Goal: Communication & Community: Answer question/provide support

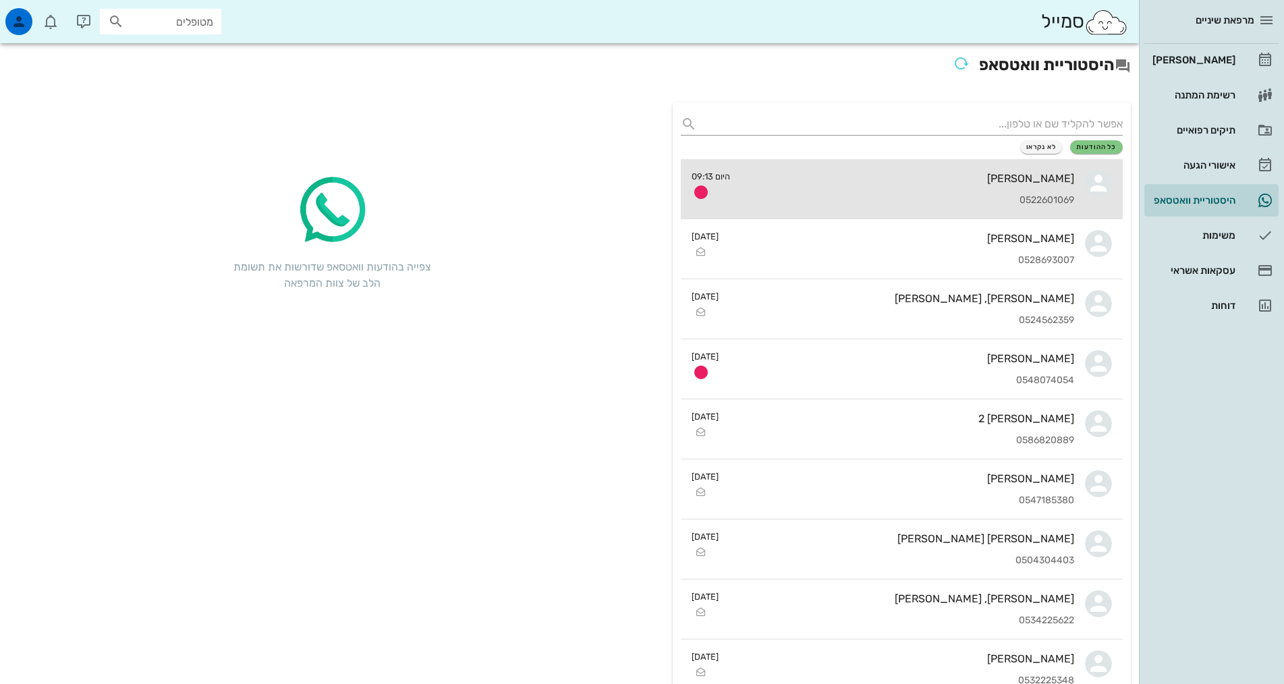
click at [862, 198] on div "0522601069" at bounding box center [907, 200] width 333 height 11
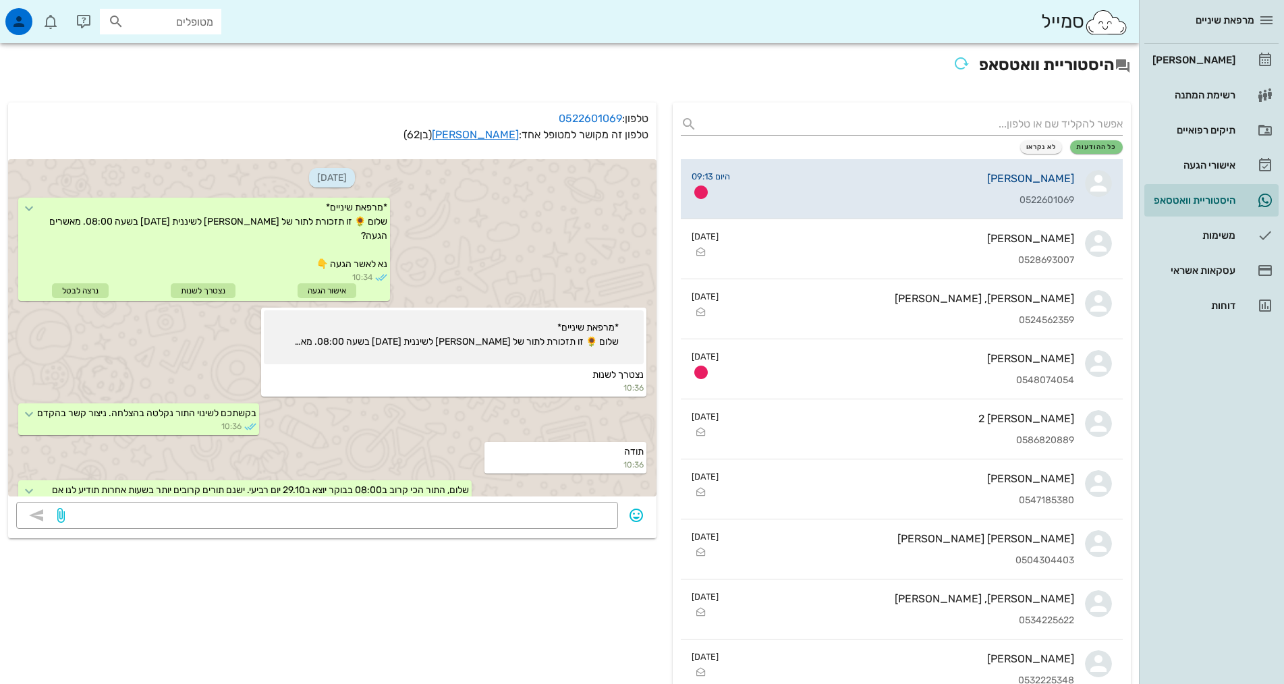
scroll to position [468, 0]
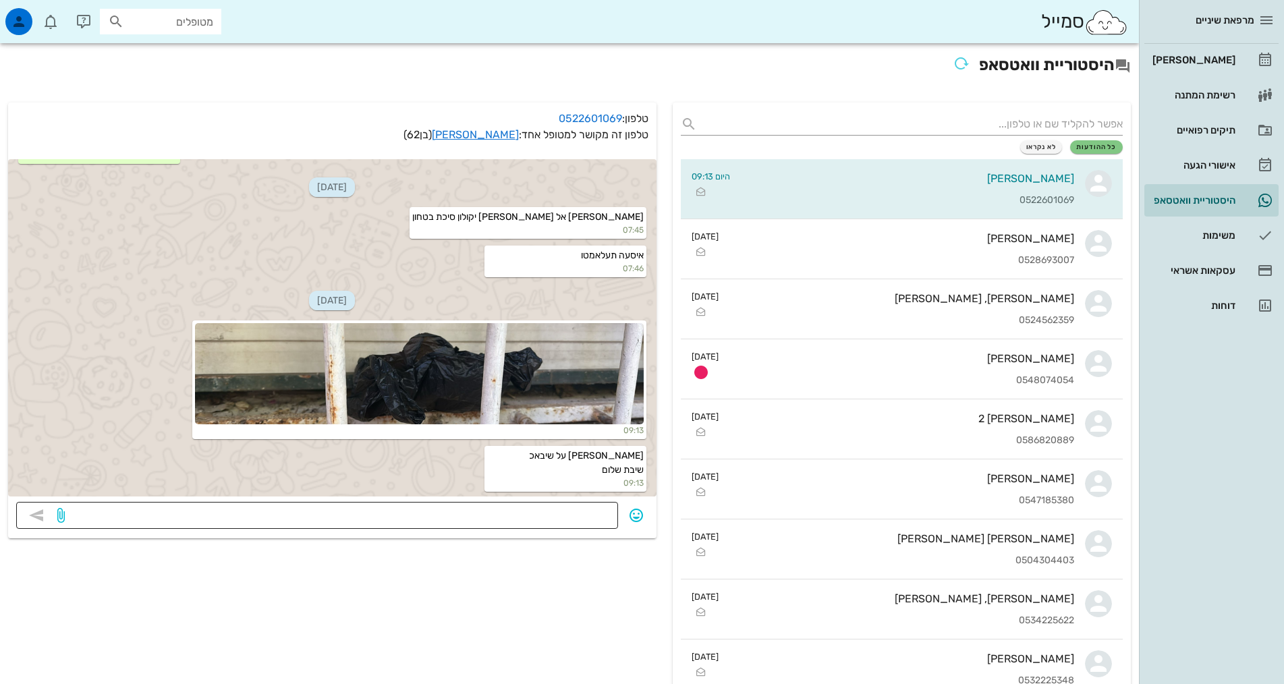
click at [601, 510] on textarea at bounding box center [338, 517] width 543 height 22
click at [636, 523] on icon "button" at bounding box center [636, 515] width 16 height 16
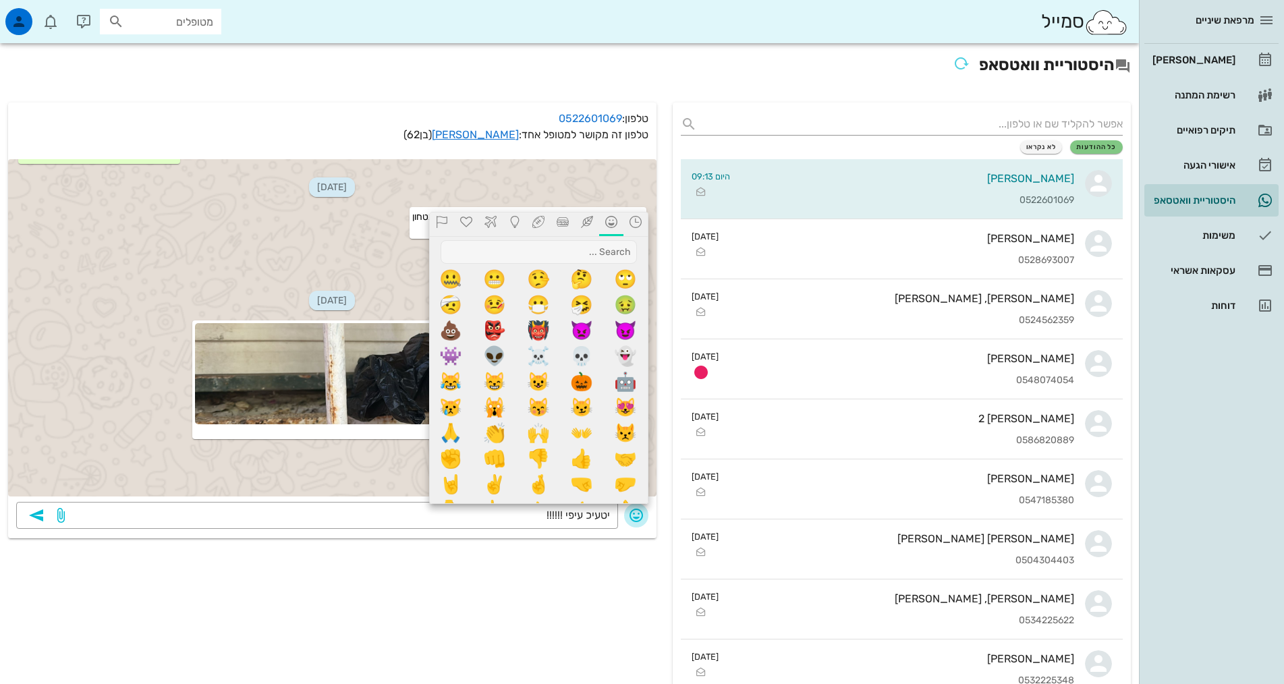
scroll to position [393, 0]
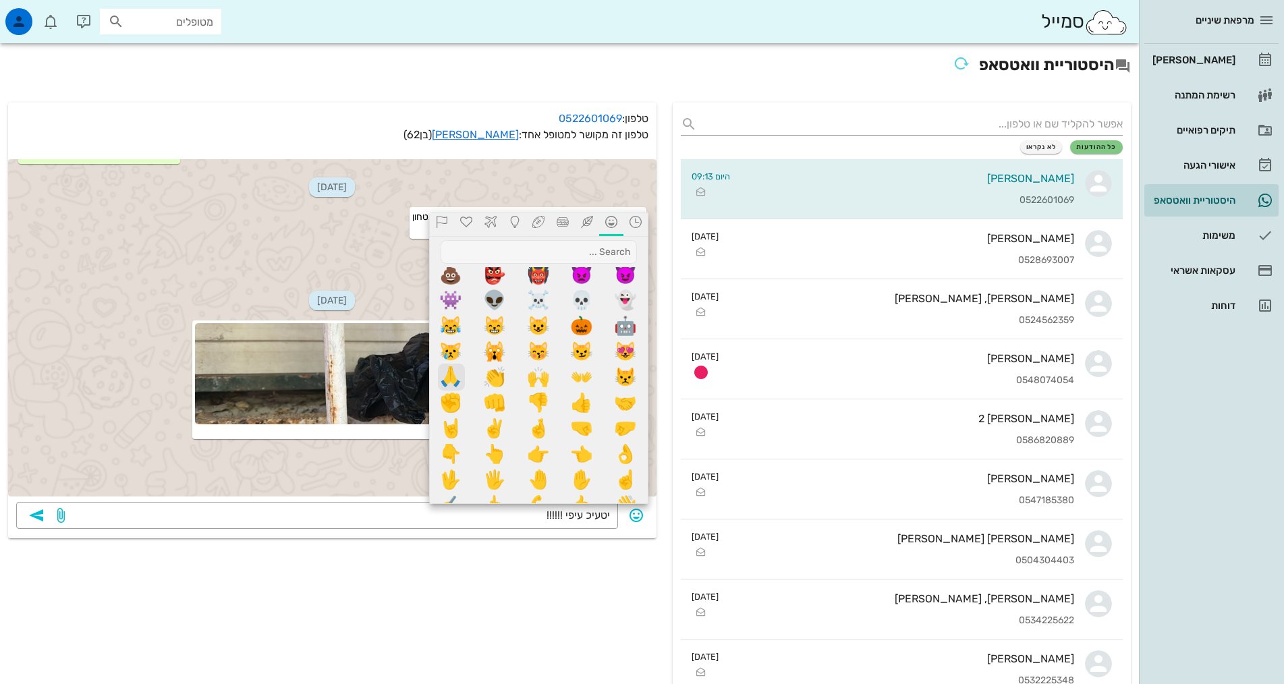
click at [449, 380] on span "🙏" at bounding box center [451, 377] width 27 height 27
type textarea "יטעיכ עיפי !!!!!!🙏"
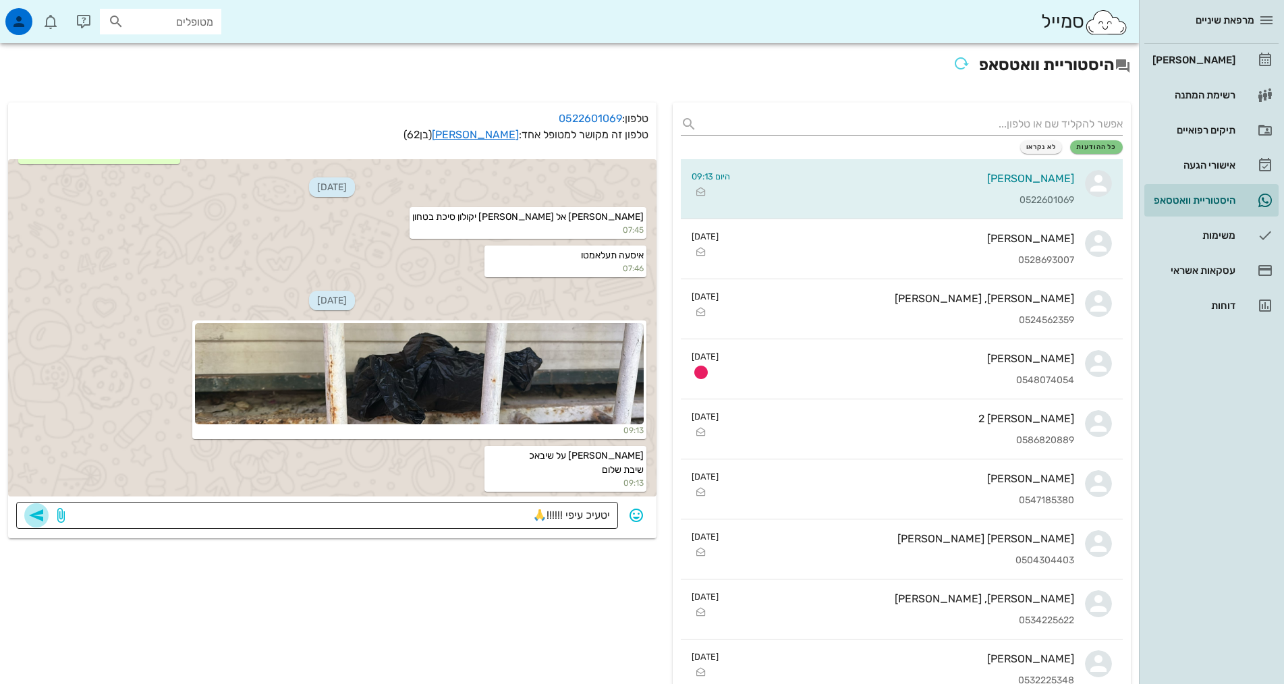
click at [37, 518] on icon "button" at bounding box center [36, 515] width 16 height 16
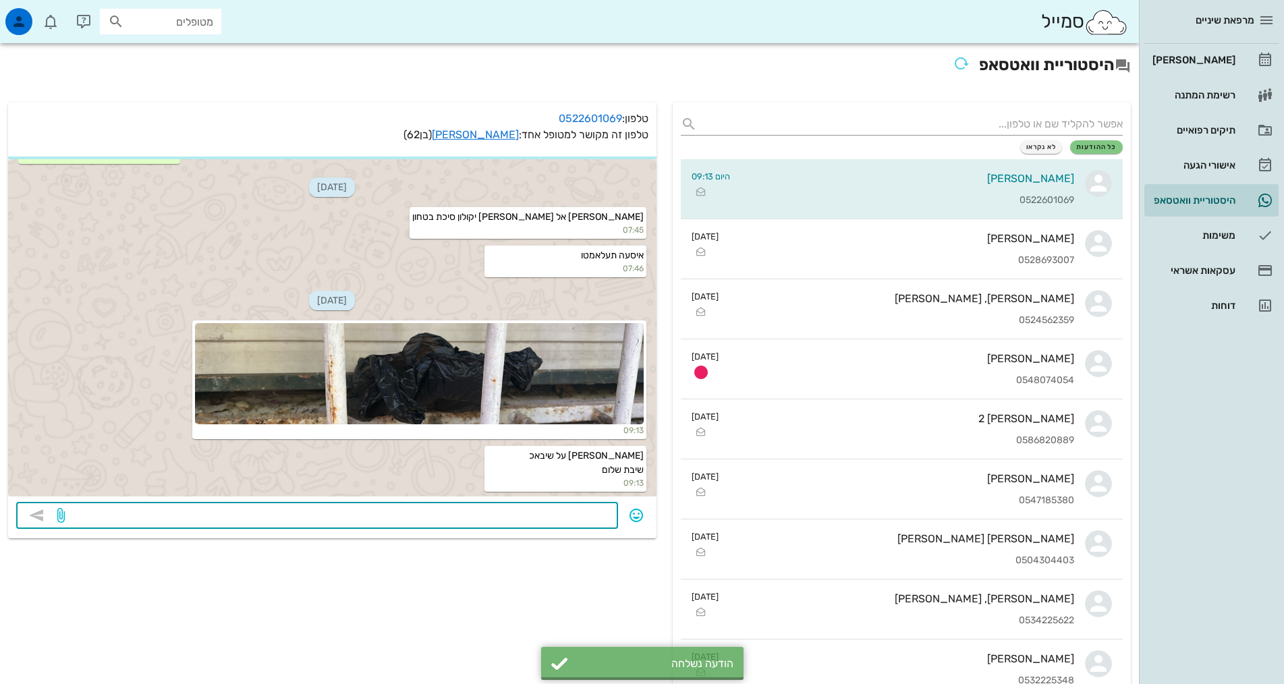
scroll to position [506, 0]
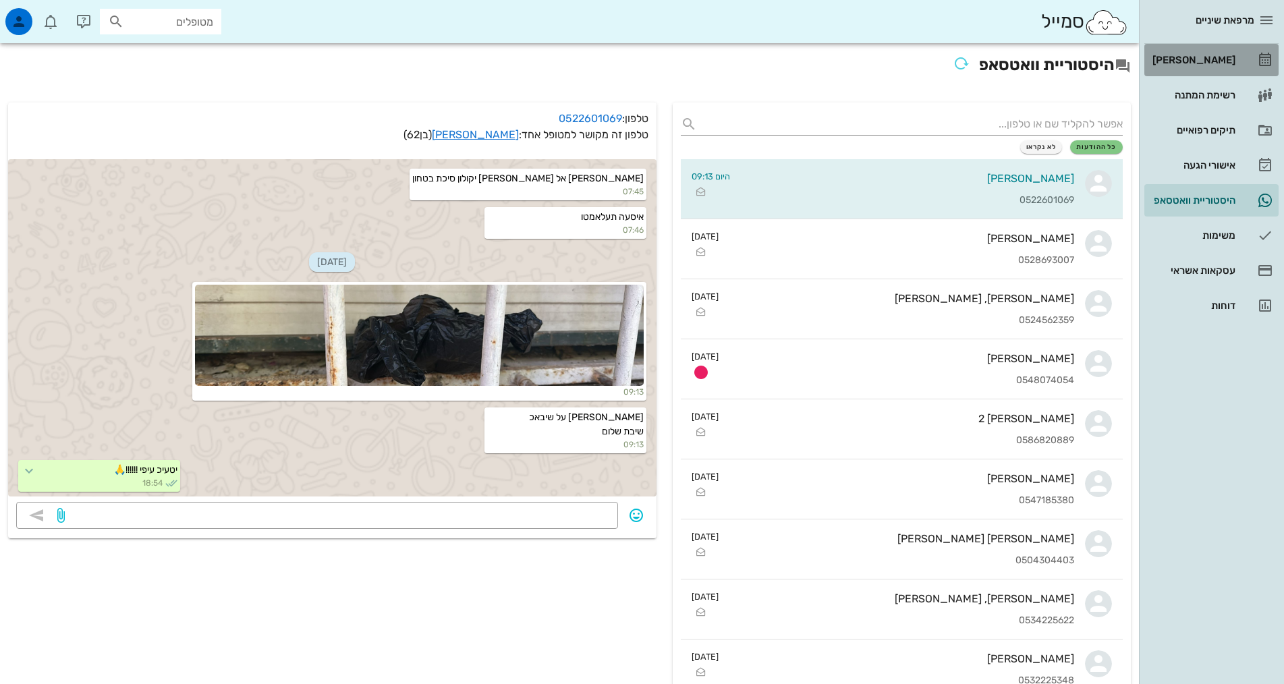
click at [1206, 56] on div "[PERSON_NAME]" at bounding box center [1193, 60] width 86 height 11
